Goal: Task Accomplishment & Management: Manage account settings

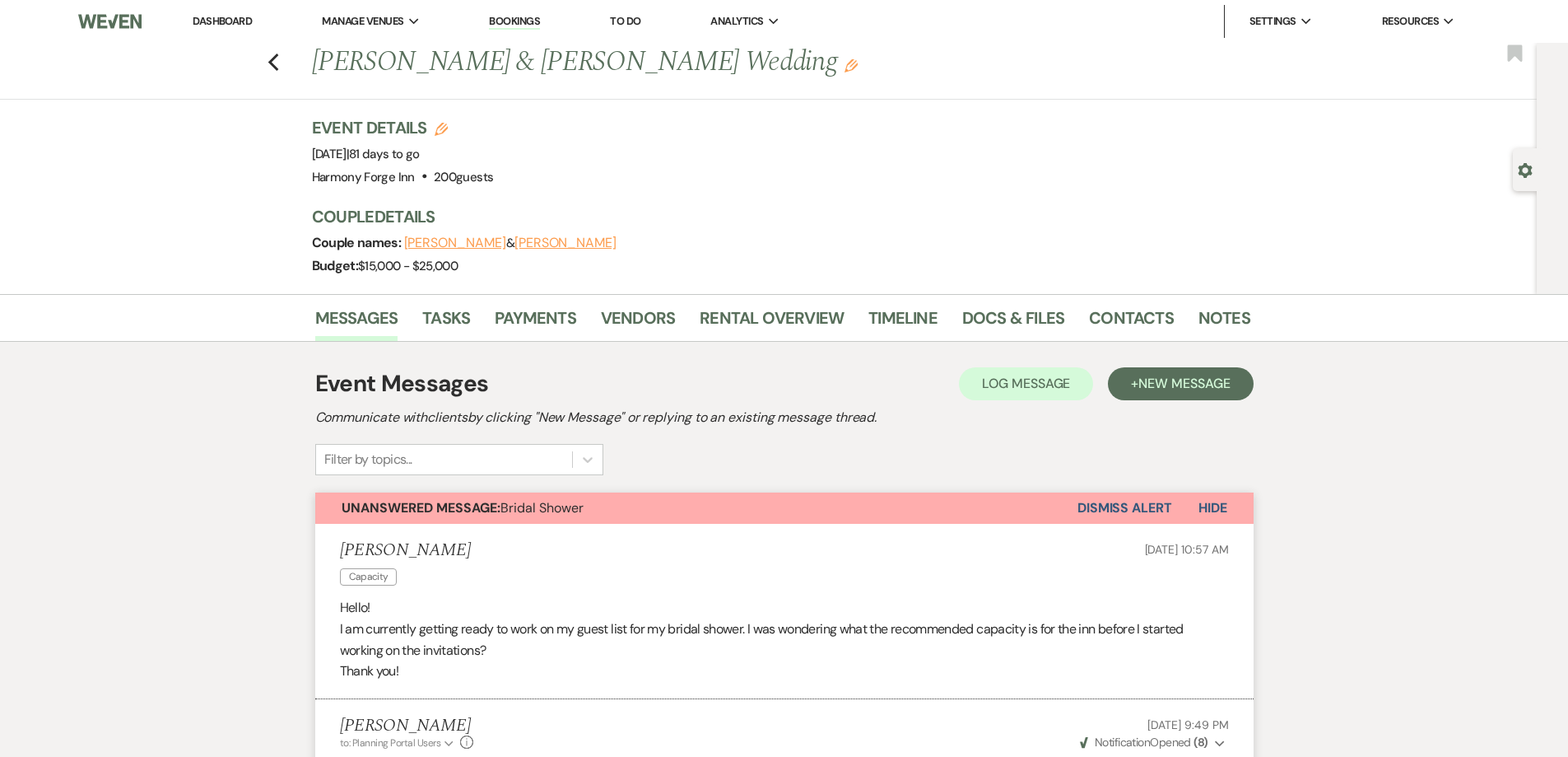
click at [210, 21] on link "Dashboard" at bounding box center [222, 21] width 59 height 14
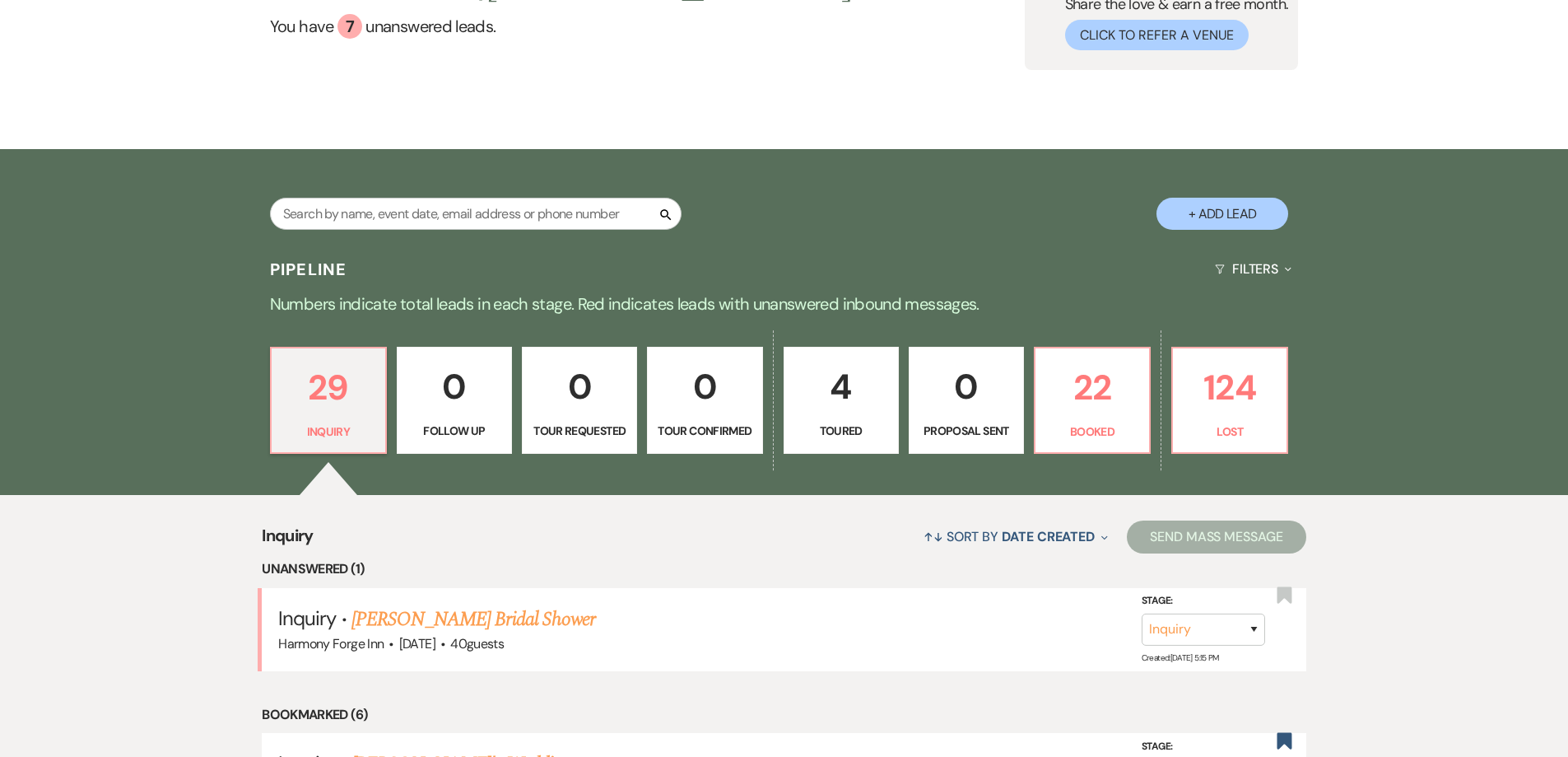
scroll to position [329, 0]
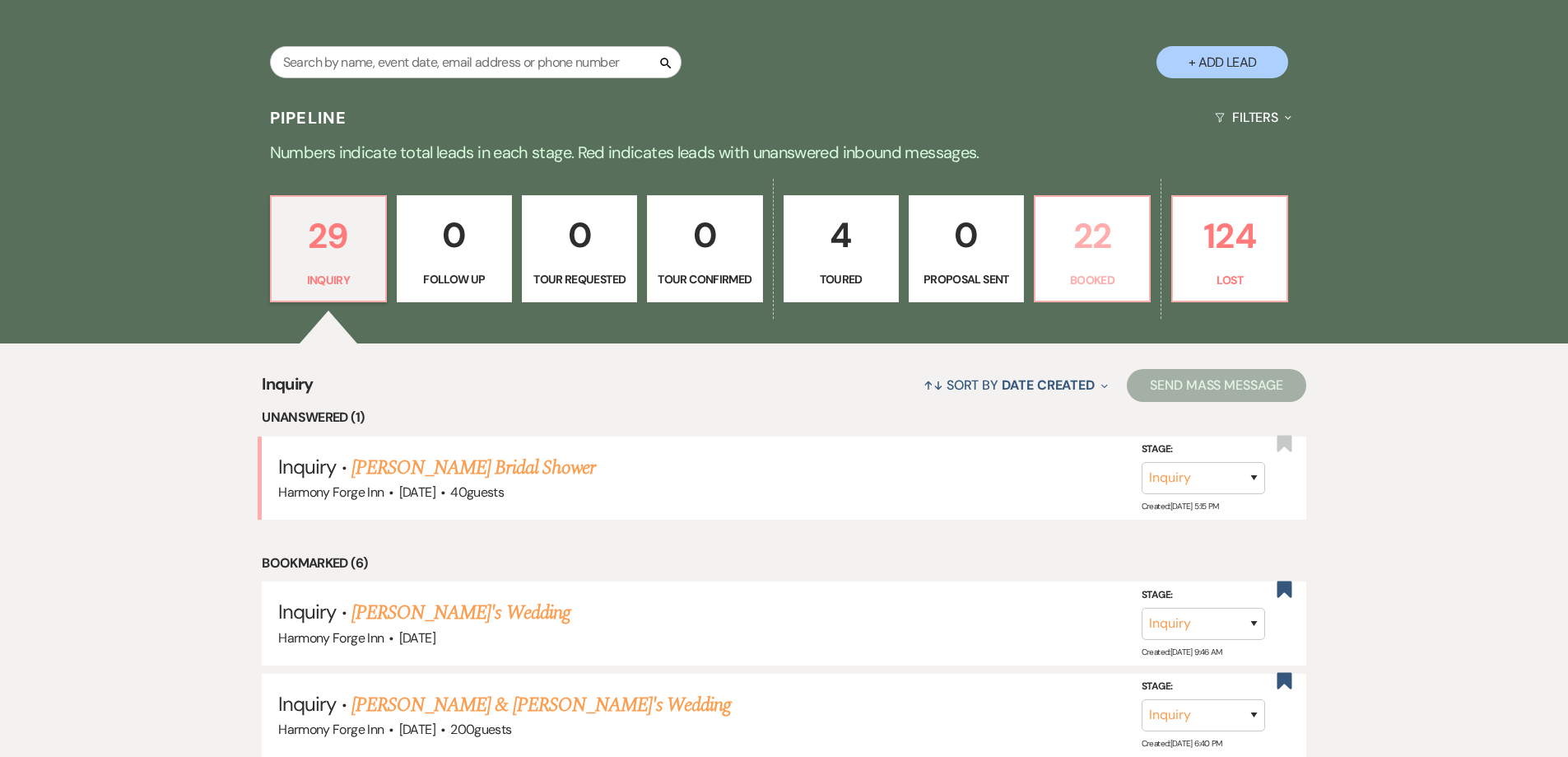
click at [1079, 235] on p "22" at bounding box center [1092, 236] width 94 height 55
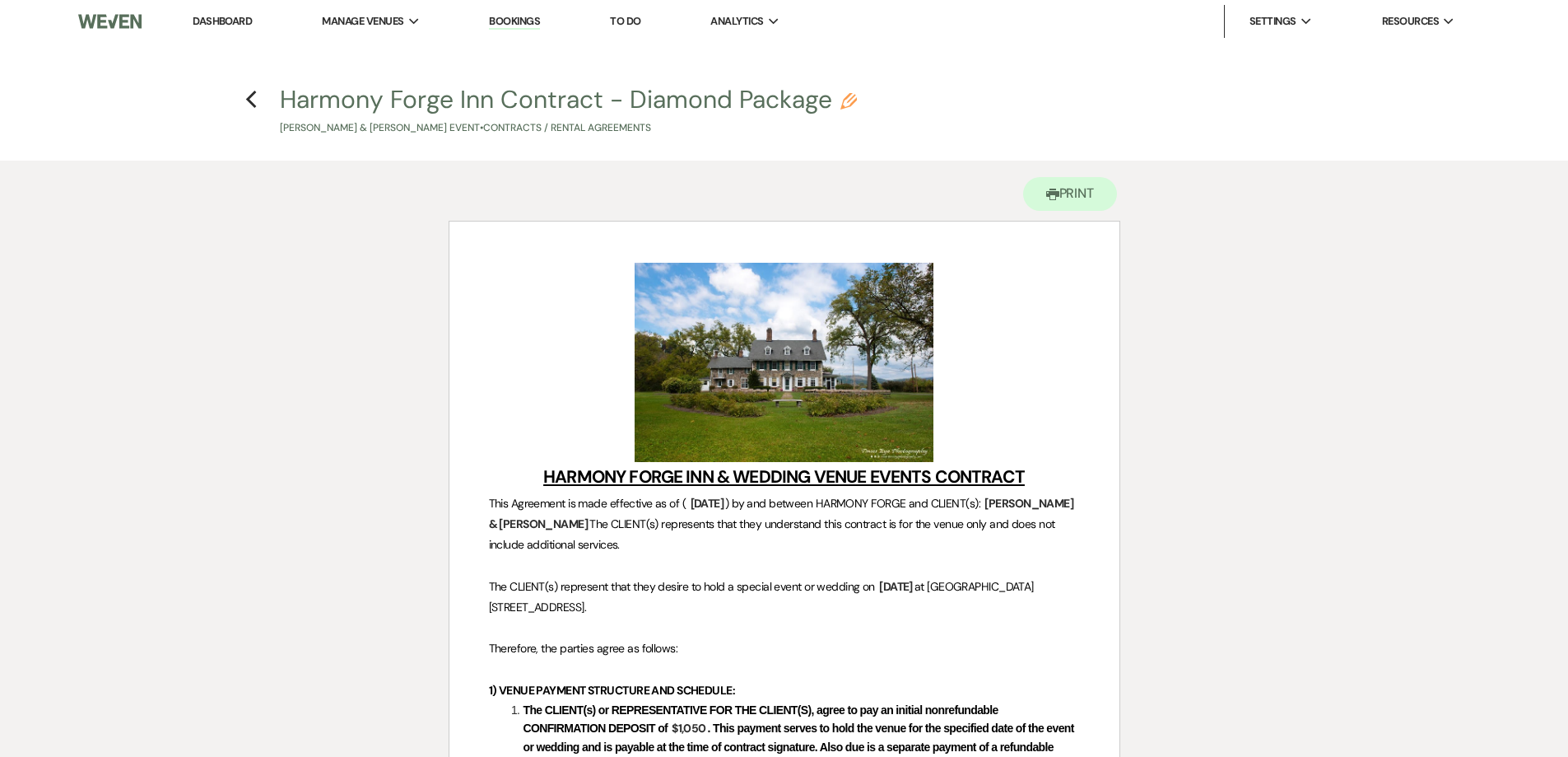
click at [217, 17] on link "Dashboard" at bounding box center [222, 21] width 59 height 14
